Goal: Information Seeking & Learning: Find specific fact

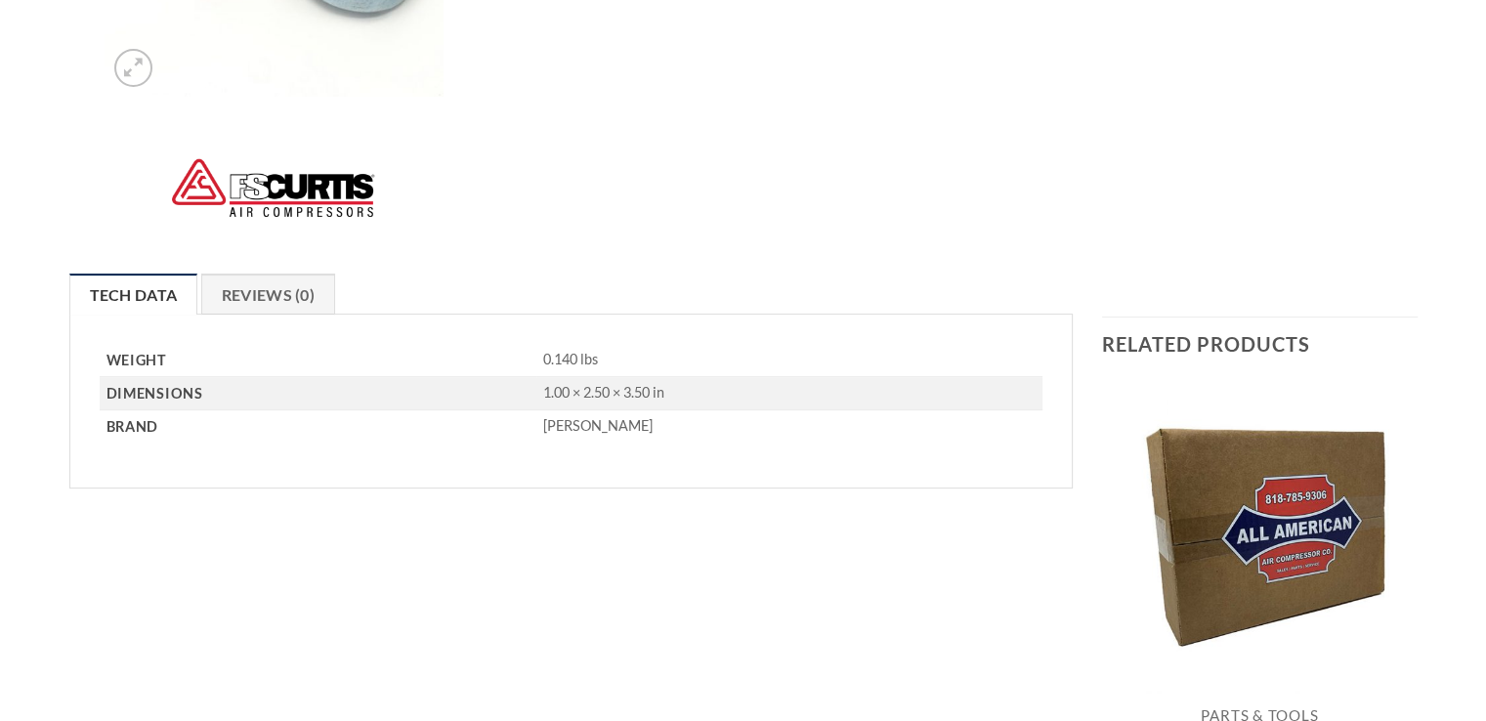
scroll to position [586, 0]
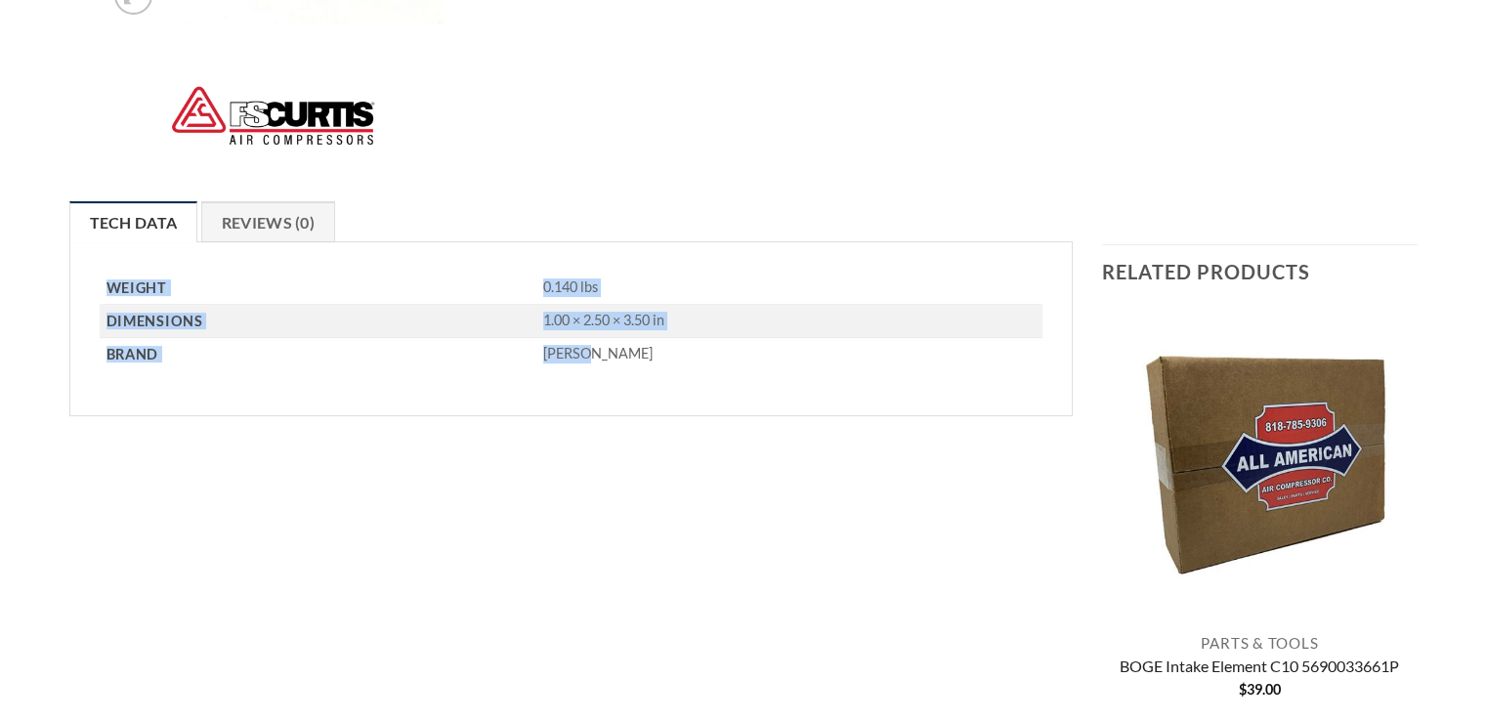
drag, startPoint x: 106, startPoint y: 282, endPoint x: 582, endPoint y: 351, distance: 480.6
click at [582, 351] on tbody "Weight 0.140 lbs Dimensions 1.00 × 2.50 × 3.50 in [PERSON_NAME]" at bounding box center [572, 321] width 944 height 99
copy tbody "Weight 0.140 lbs Dimensions 1.00 × 2.50 × 3.50 in Brand [PERSON_NAME]"
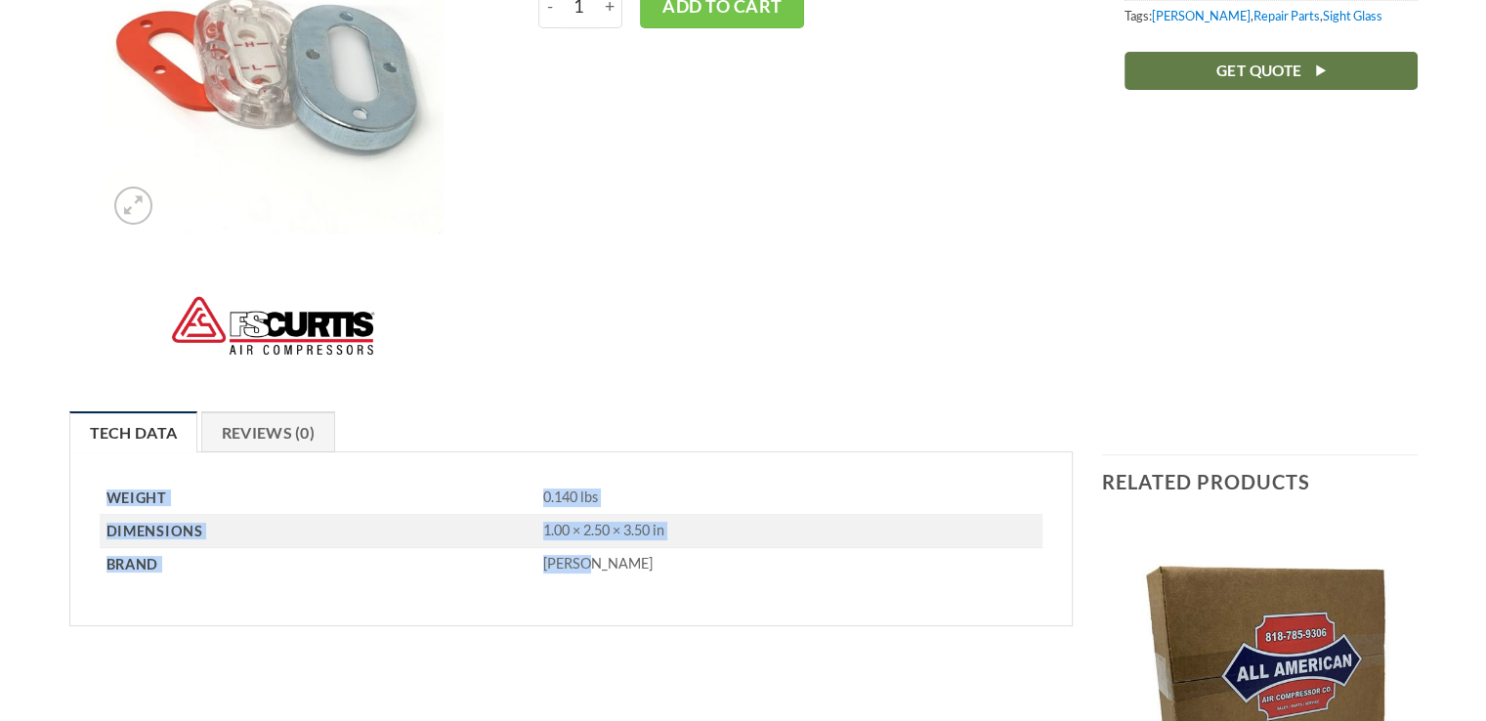
scroll to position [292, 0]
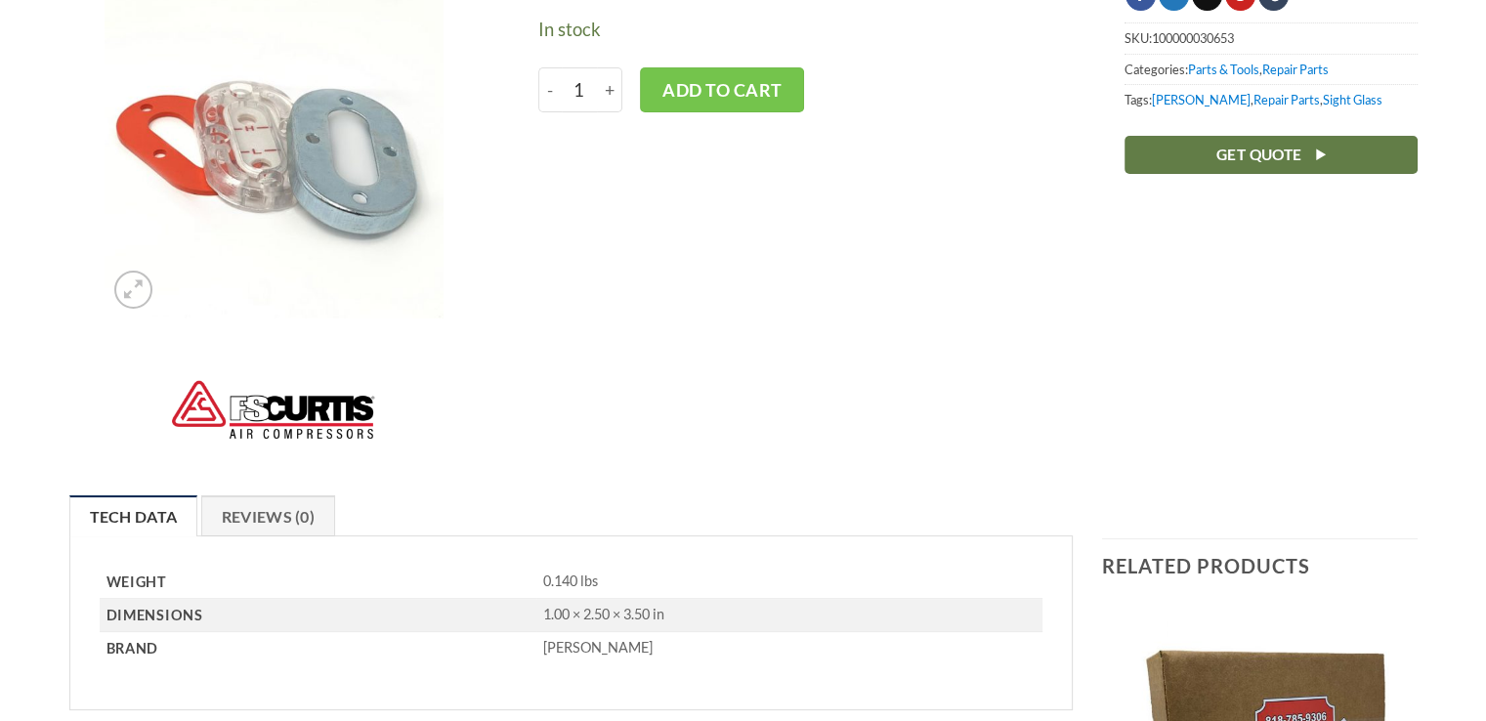
click at [714, 498] on ul "Tech Data Brand Reviews (0)" at bounding box center [571, 515] width 1004 height 40
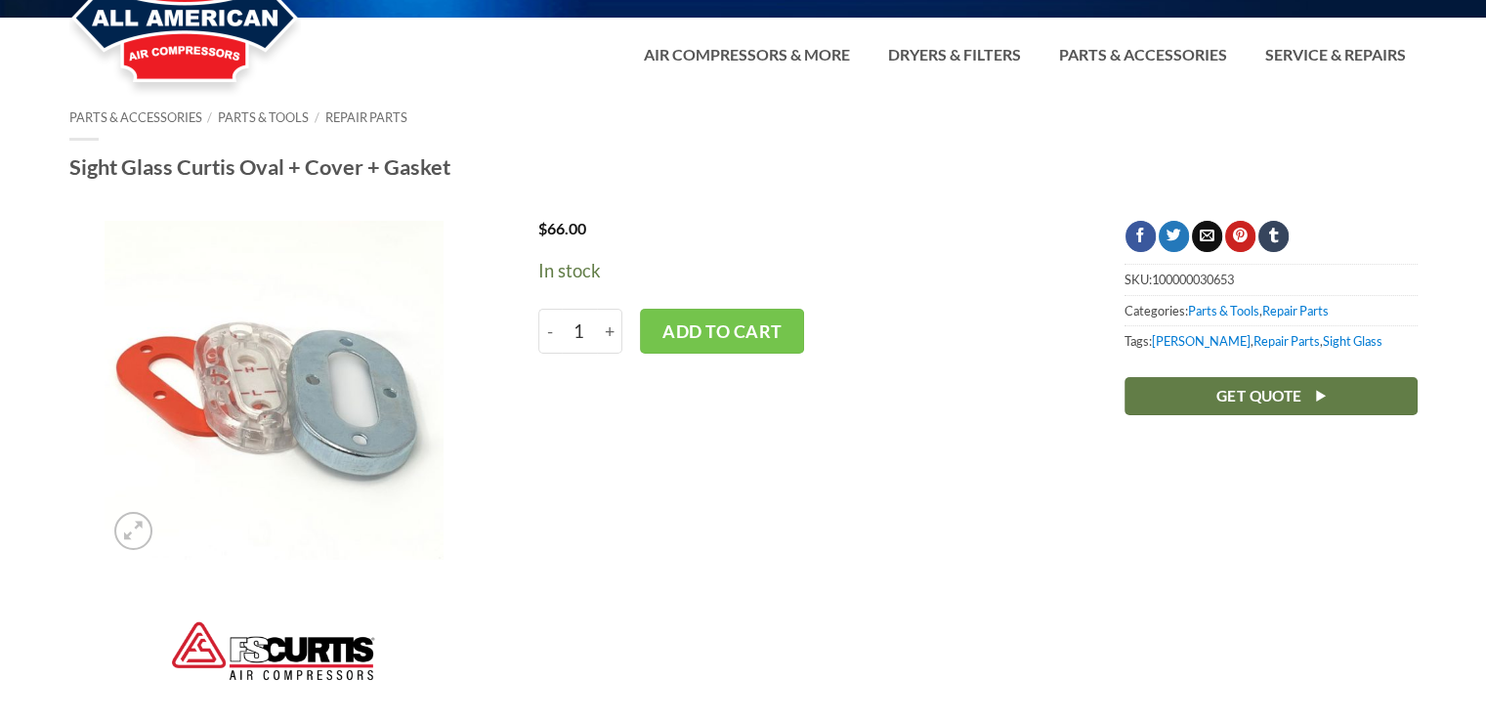
scroll to position [0, 0]
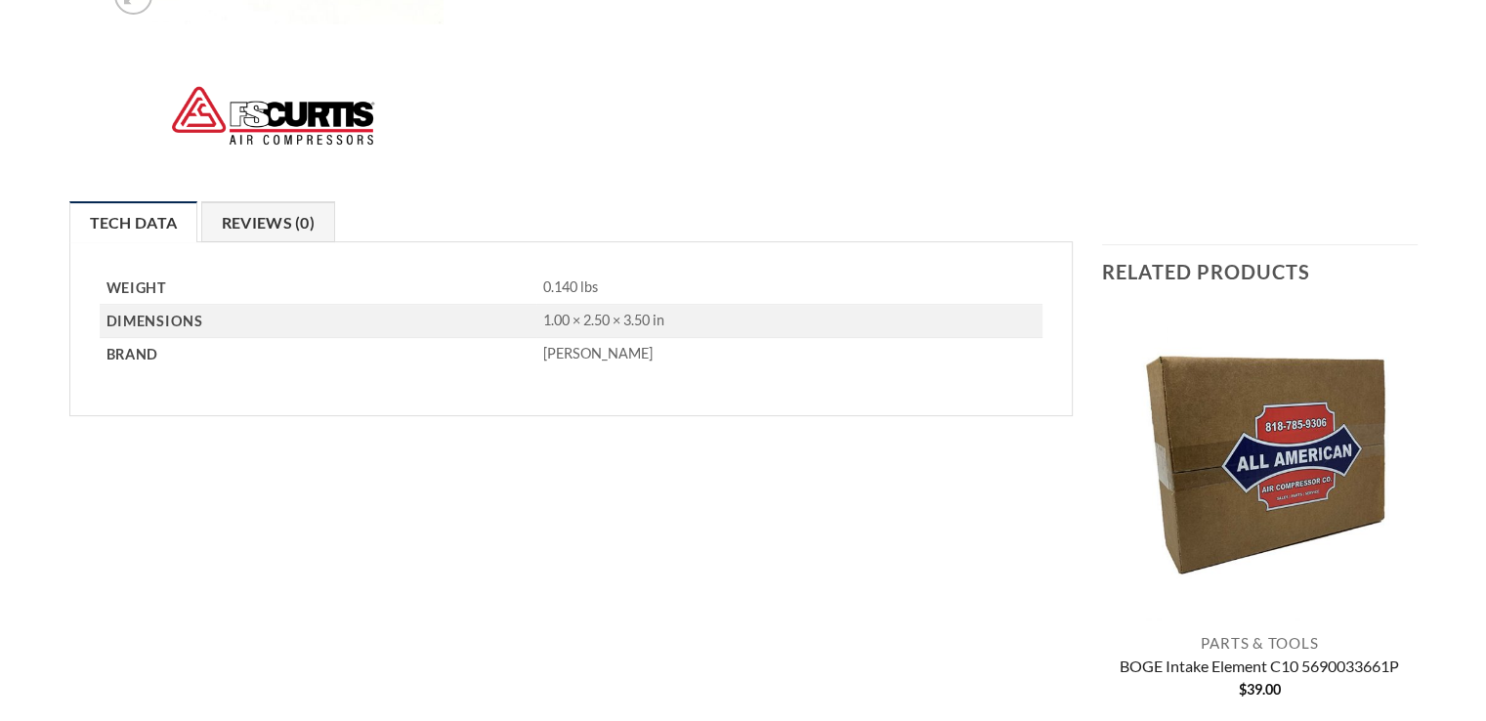
click at [281, 229] on link "Reviews (0)" at bounding box center [268, 221] width 135 height 41
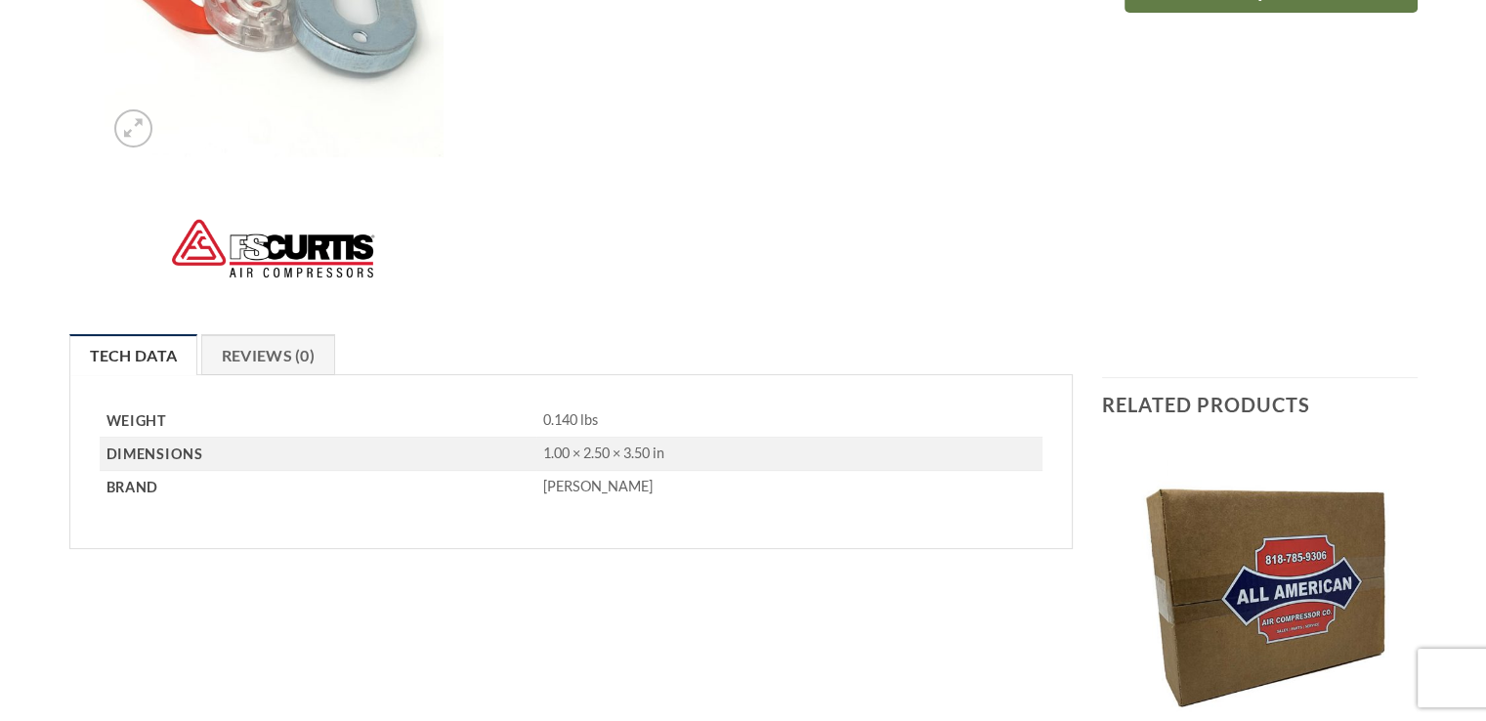
scroll to position [488, 0]
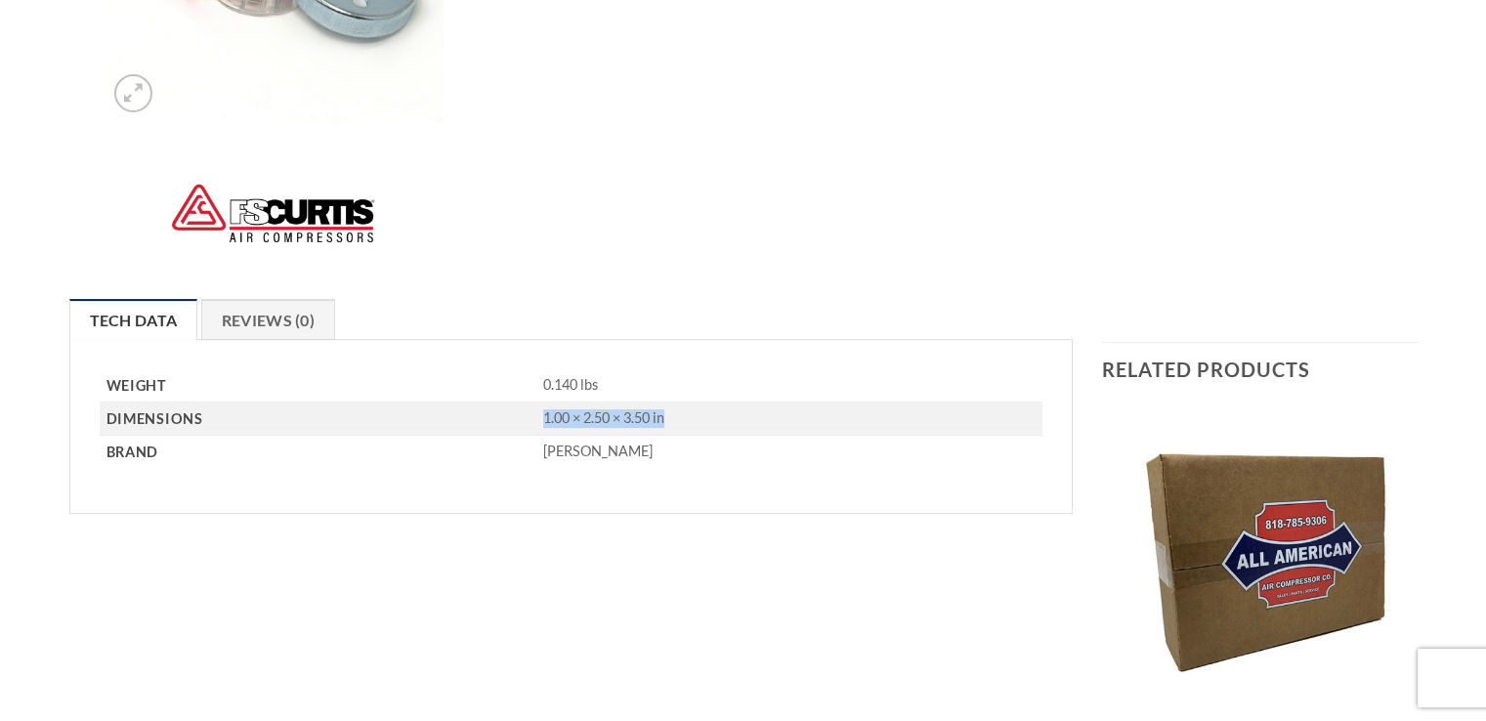
drag, startPoint x: 690, startPoint y: 418, endPoint x: 524, endPoint y: 418, distance: 166.0
click at [536, 419] on td "1.00 × 2.50 × 3.50 in" at bounding box center [789, 418] width 506 height 33
copy td "1.00 × 2.50 × 3.50 in"
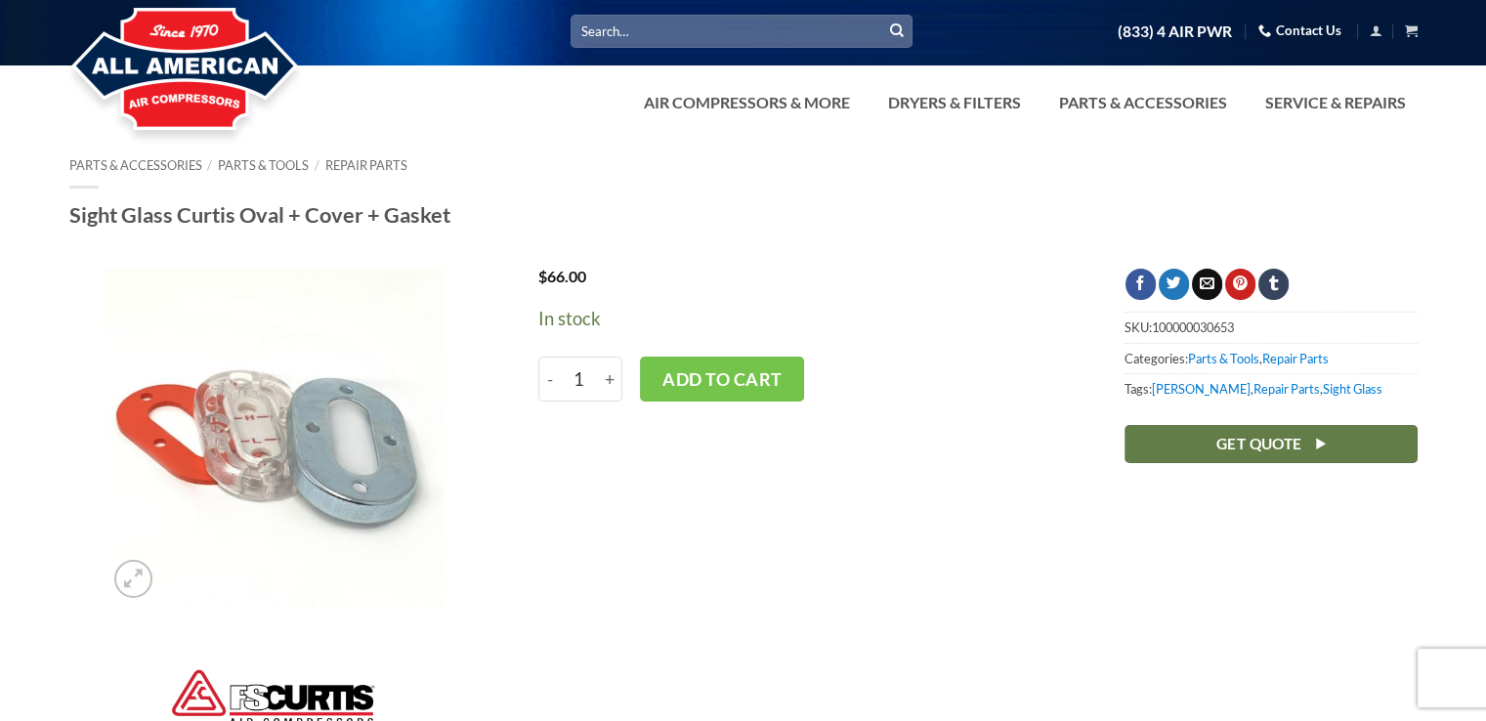
scroll to position [0, 0]
